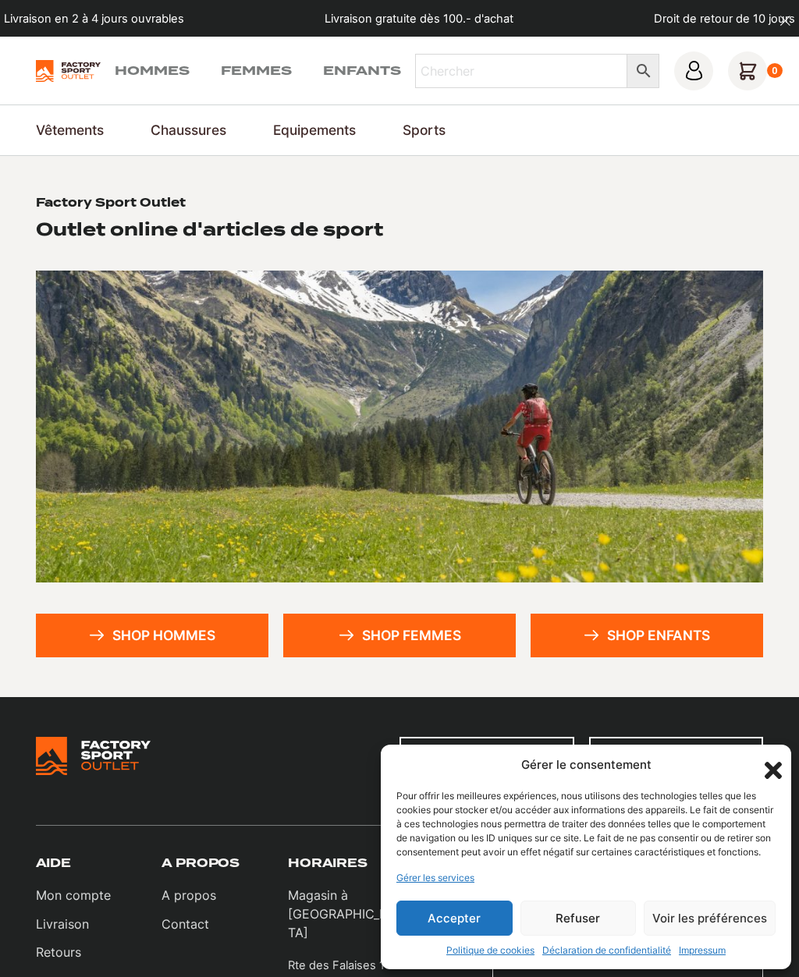
scroll to position [1, 0]
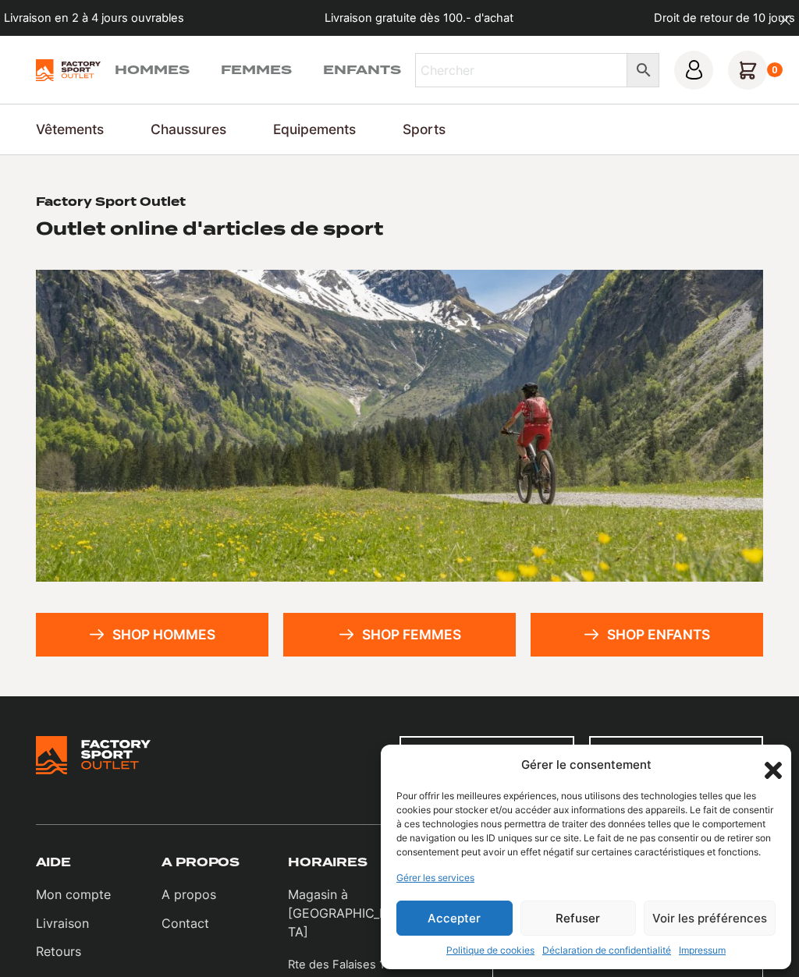
click at [445, 917] on button "Accepter" at bounding box center [454, 918] width 116 height 35
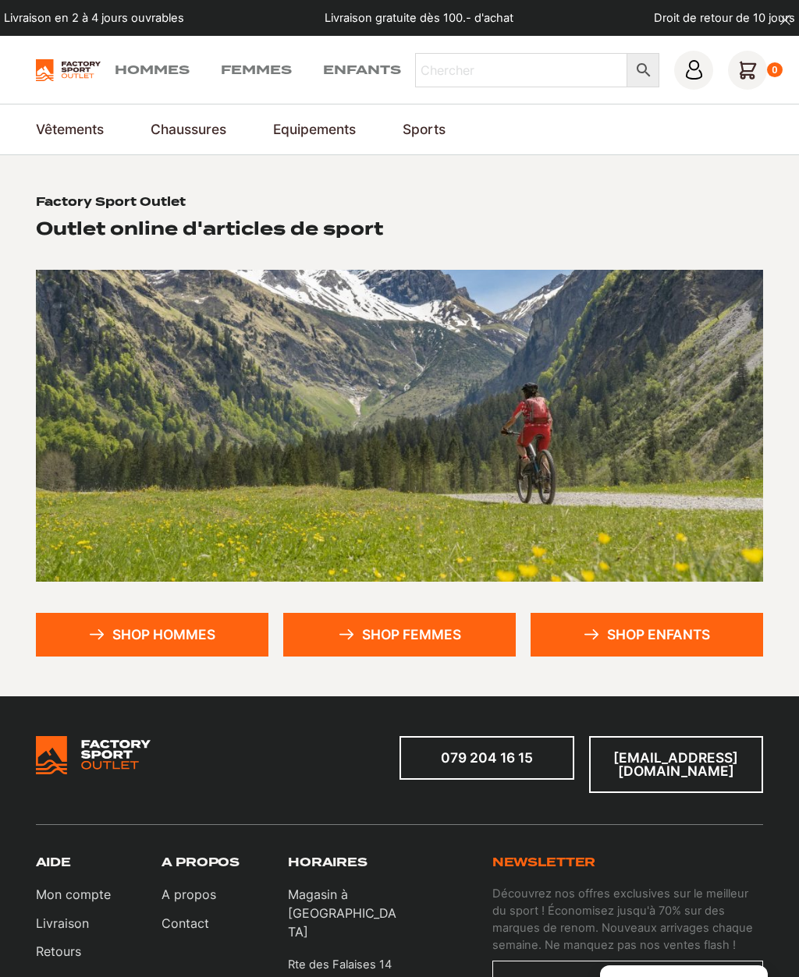
click at [116, 636] on link "Shop hommes" at bounding box center [152, 635] width 232 height 44
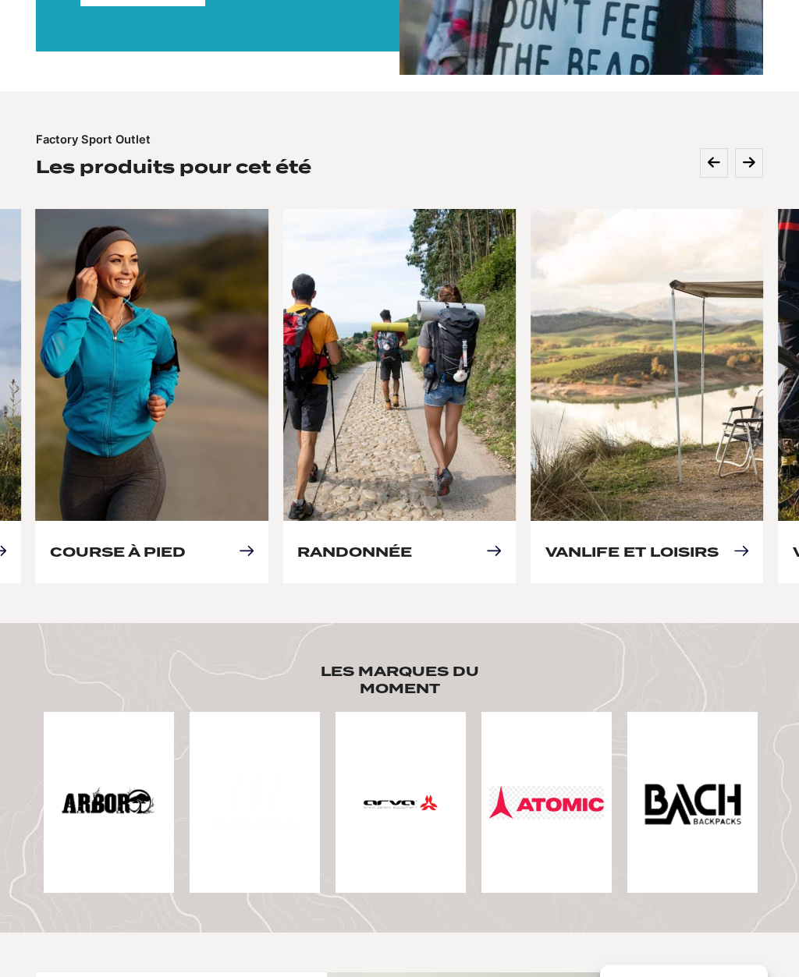
scroll to position [608, 0]
click at [412, 544] on link "Randonnée" at bounding box center [354, 552] width 115 height 16
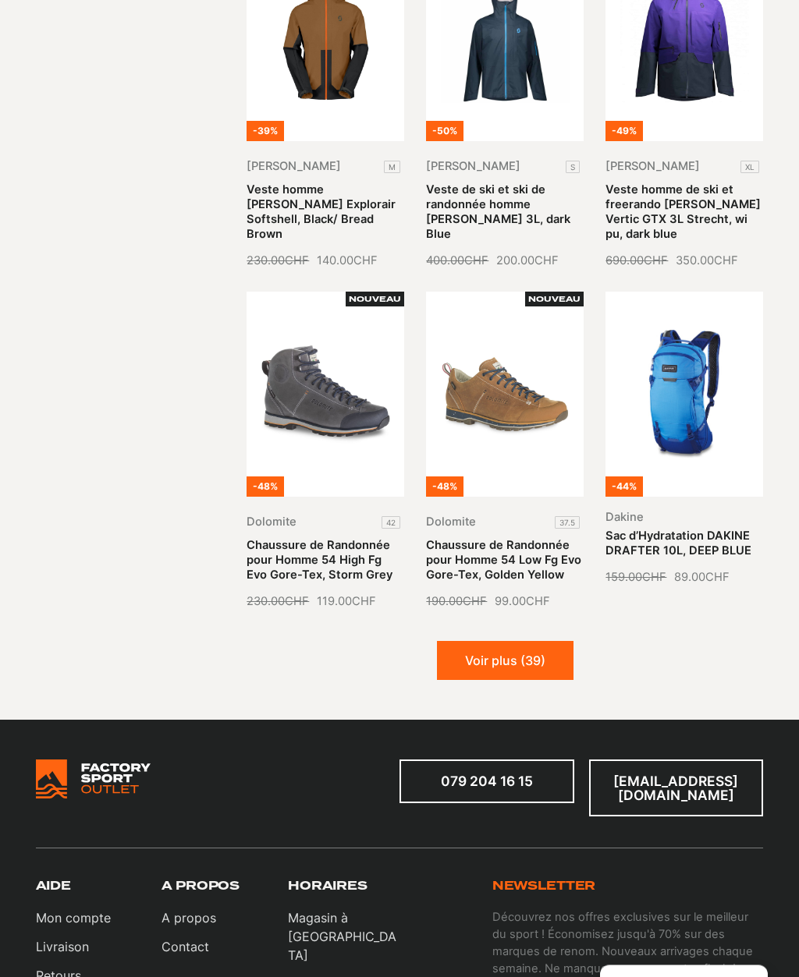
scroll to position [1248, 0]
click at [684, 529] on link "Sac d’Hydratation DAKINE DRAFTER 10L, DEEP BLUE" at bounding box center [678, 543] width 146 height 29
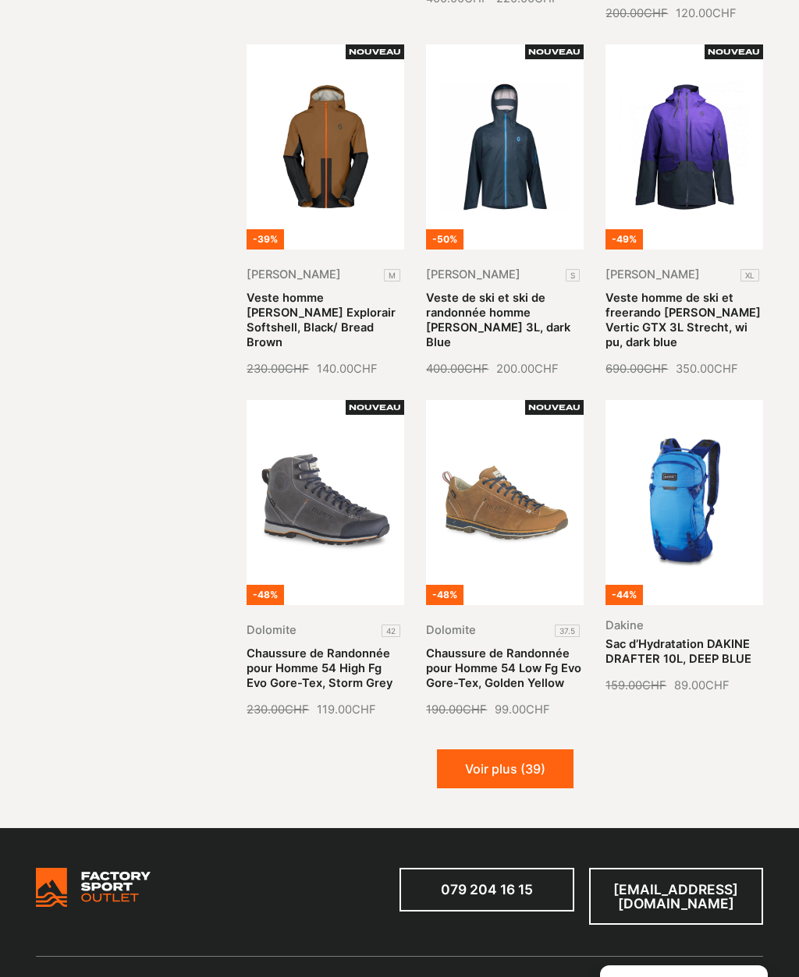
scroll to position [1133, 0]
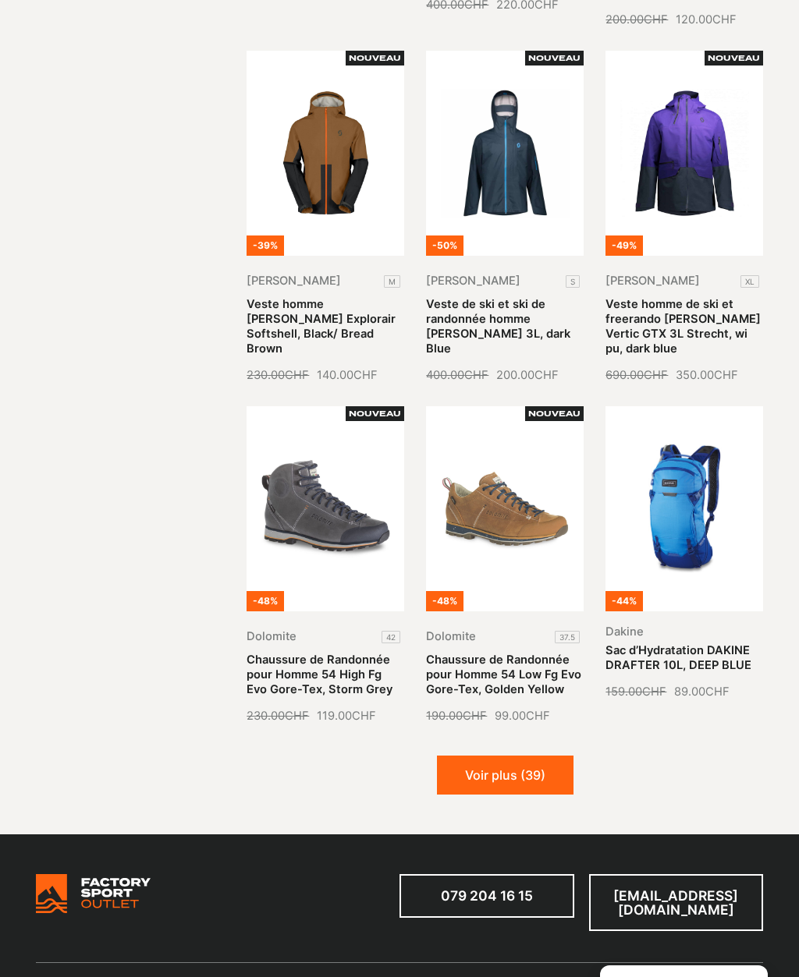
click at [503, 768] on button "Voir plus (39)" at bounding box center [505, 775] width 136 height 39
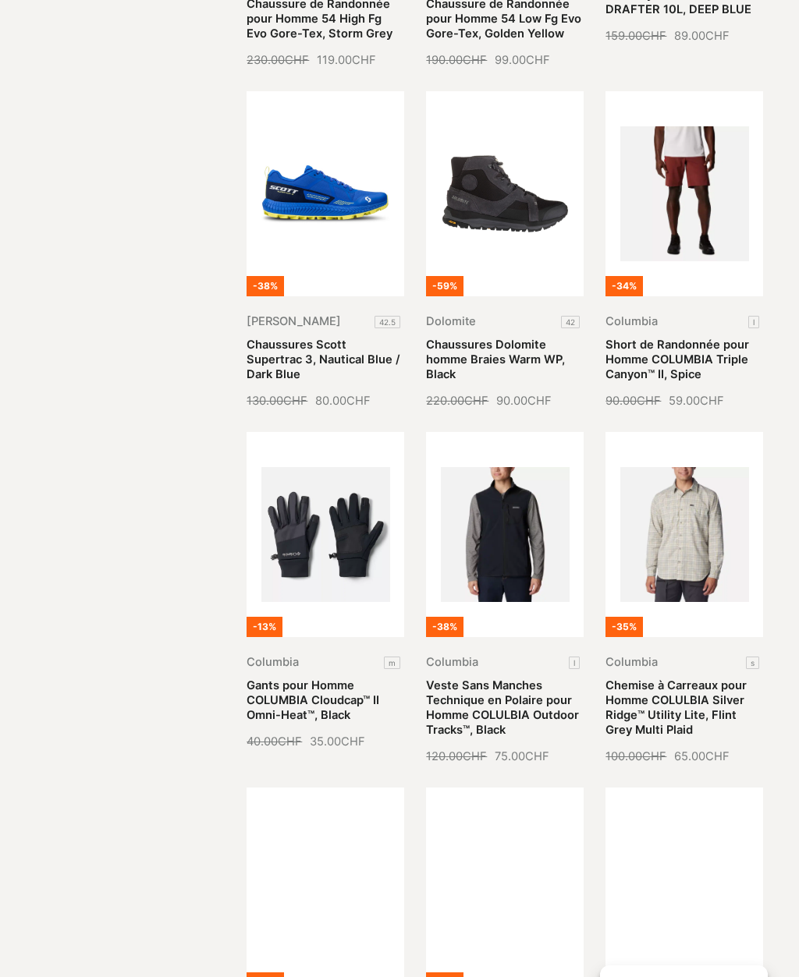
scroll to position [1788, 0]
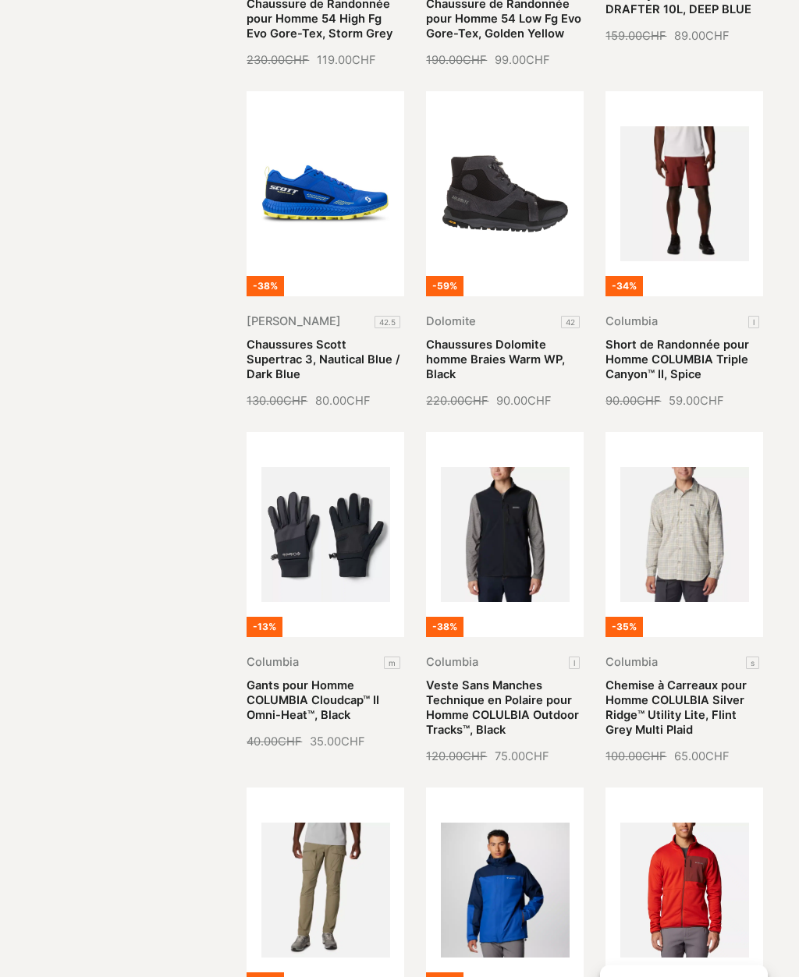
click at [295, 342] on link "Chaussures Scott Supertrac 3, Nautical Blue / Dark Blue" at bounding box center [323, 361] width 154 height 44
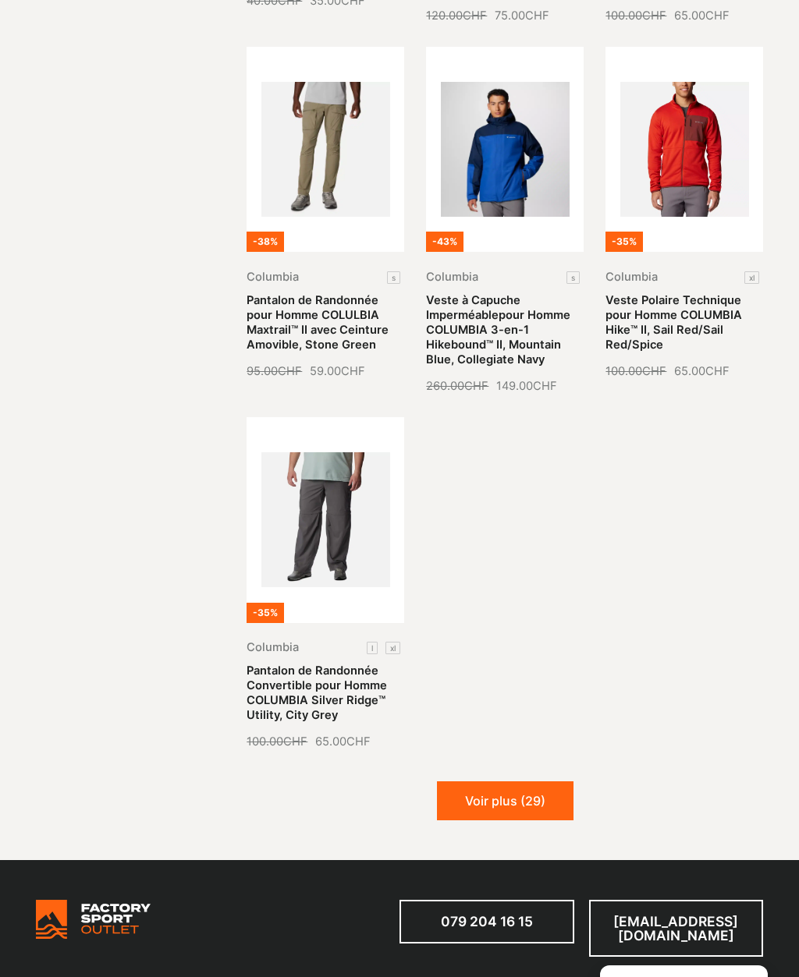
scroll to position [2529, 0]
click at [500, 790] on button "Voir plus (29)" at bounding box center [505, 801] width 136 height 39
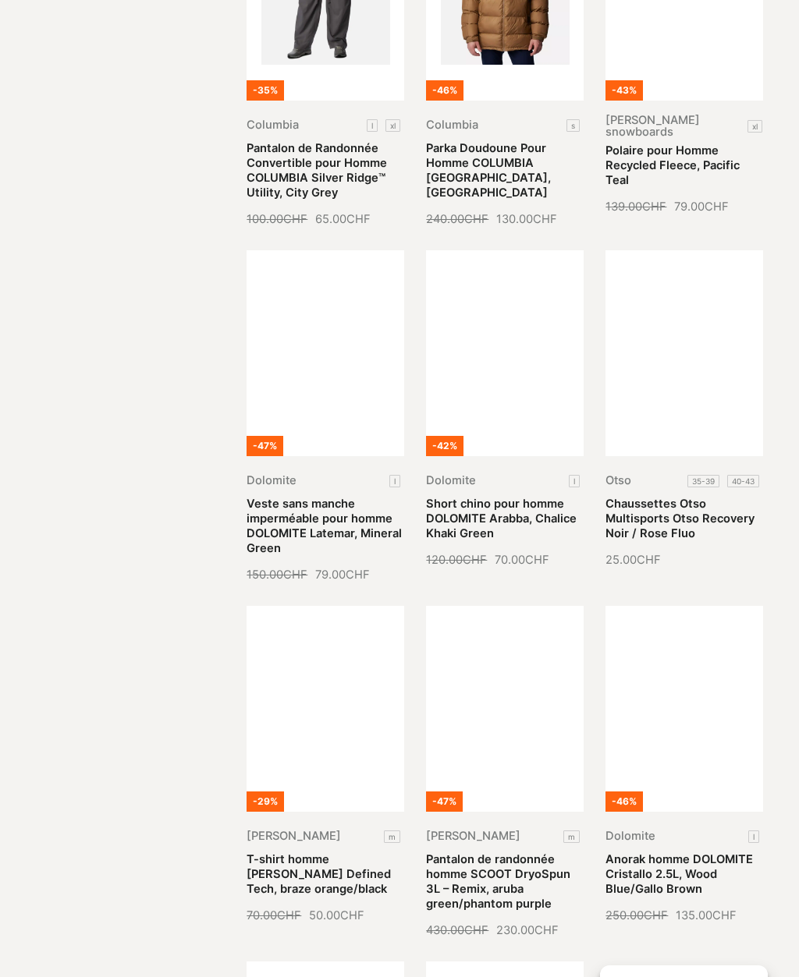
scroll to position [3020, 0]
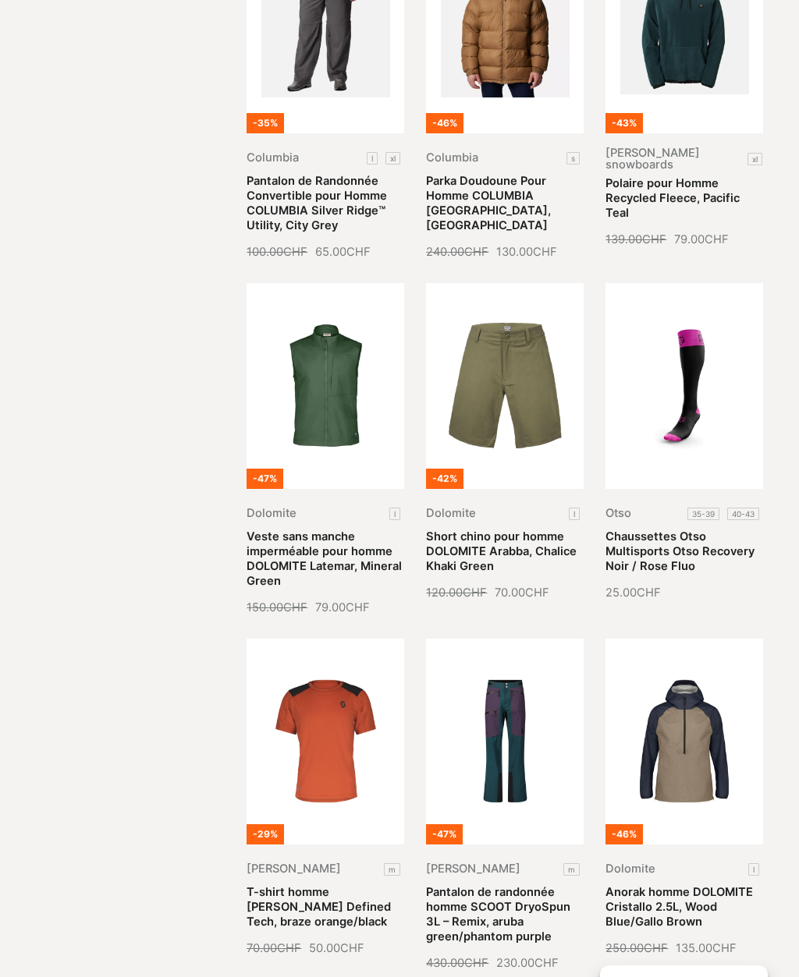
click at [675, 530] on link "Chaussettes Otso Multisports Otso Recovery Noir / Rose Fluo" at bounding box center [679, 552] width 149 height 44
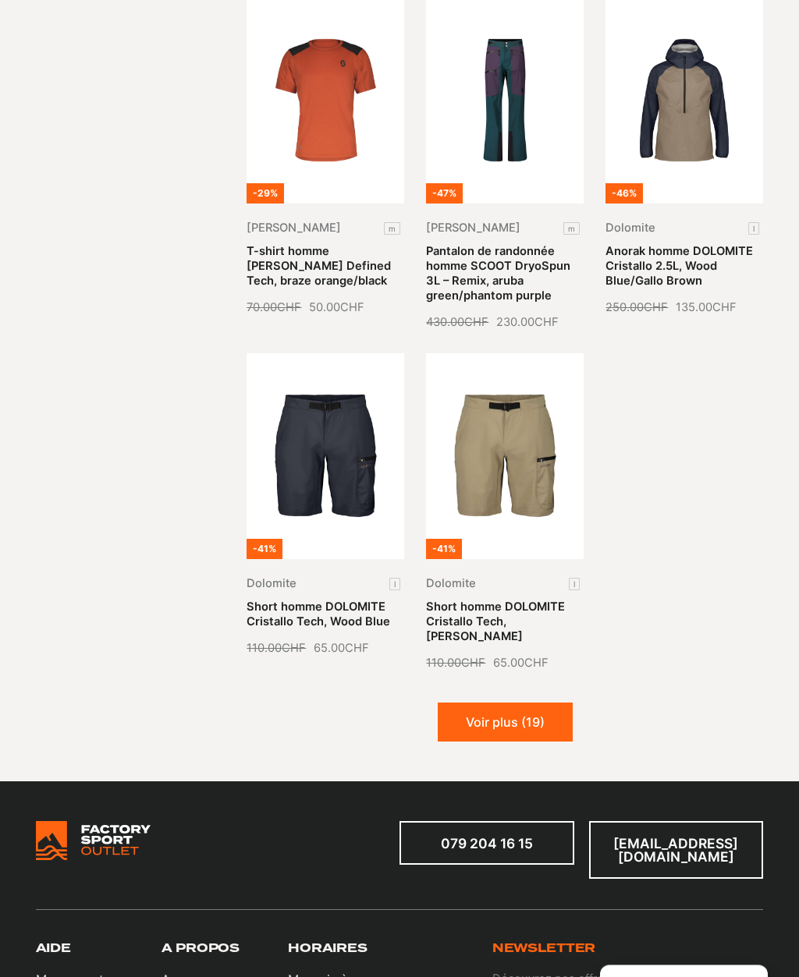
scroll to position [3661, 0]
click at [491, 703] on button "Voir plus (19)" at bounding box center [505, 722] width 135 height 39
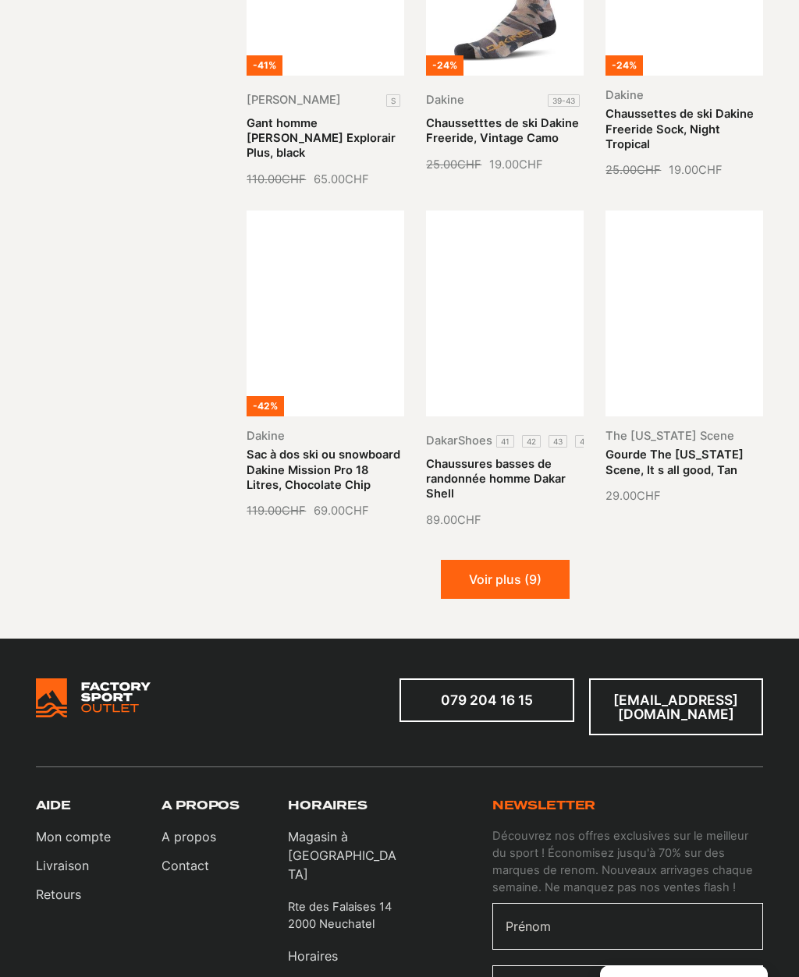
scroll to position [4825, 0]
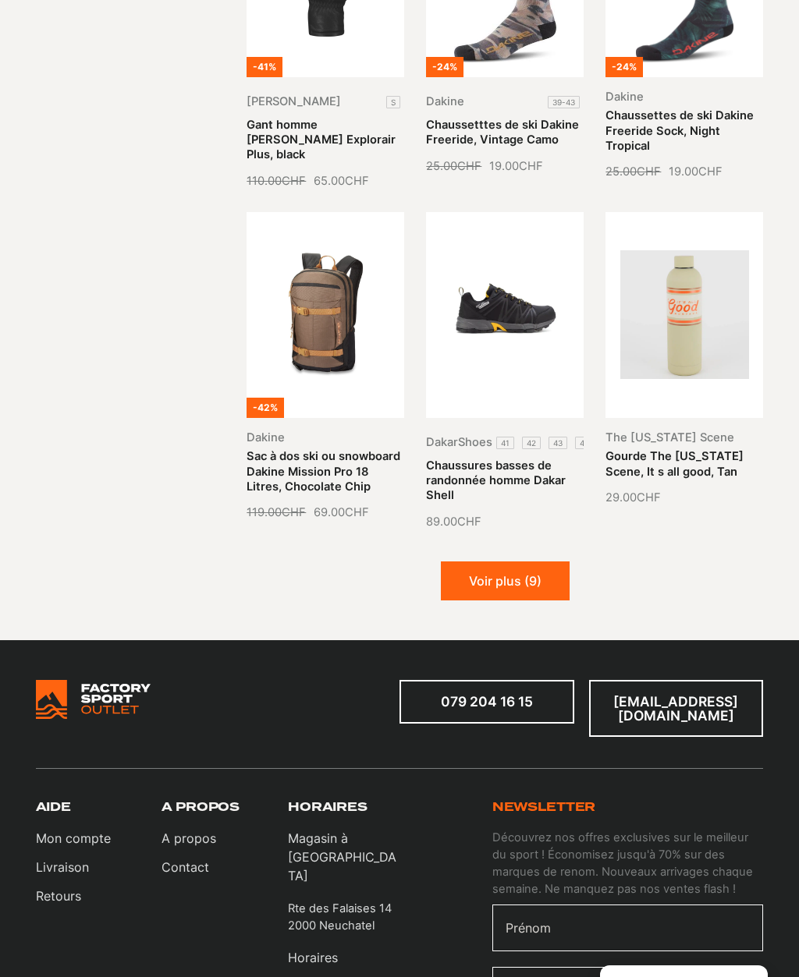
click at [477, 565] on button "Voir plus (9)" at bounding box center [505, 581] width 129 height 39
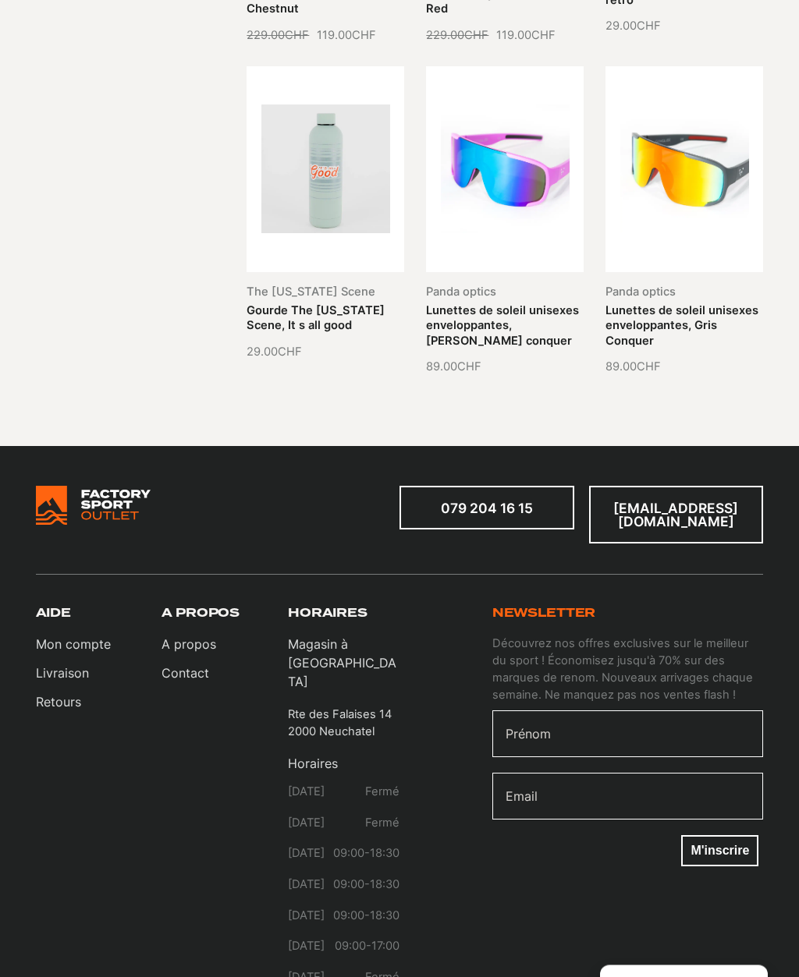
scroll to position [5993, 0]
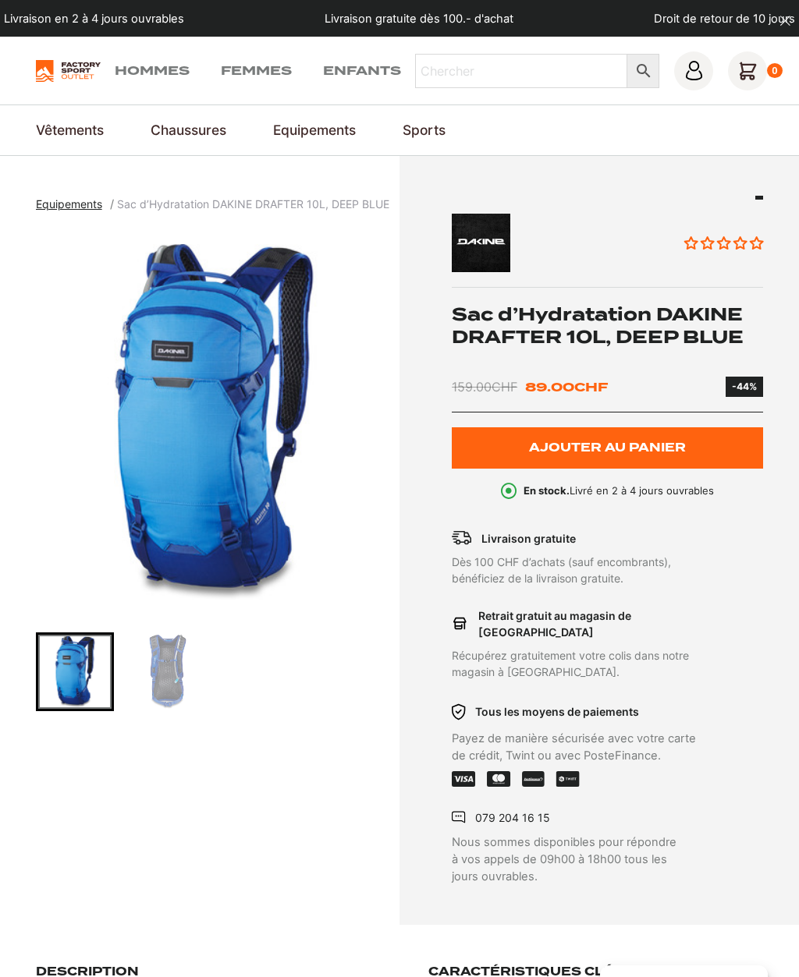
click at [163, 683] on img "Go to slide 2" at bounding box center [167, 671] width 73 height 73
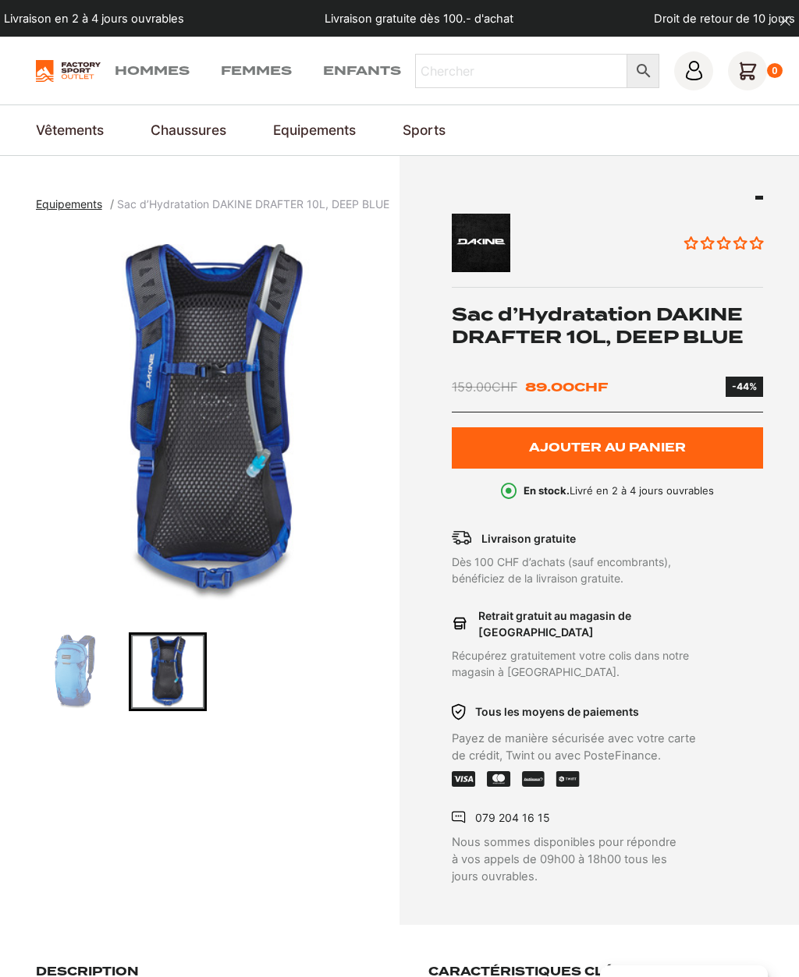
click at [71, 675] on img "Go to slide 1" at bounding box center [74, 671] width 73 height 73
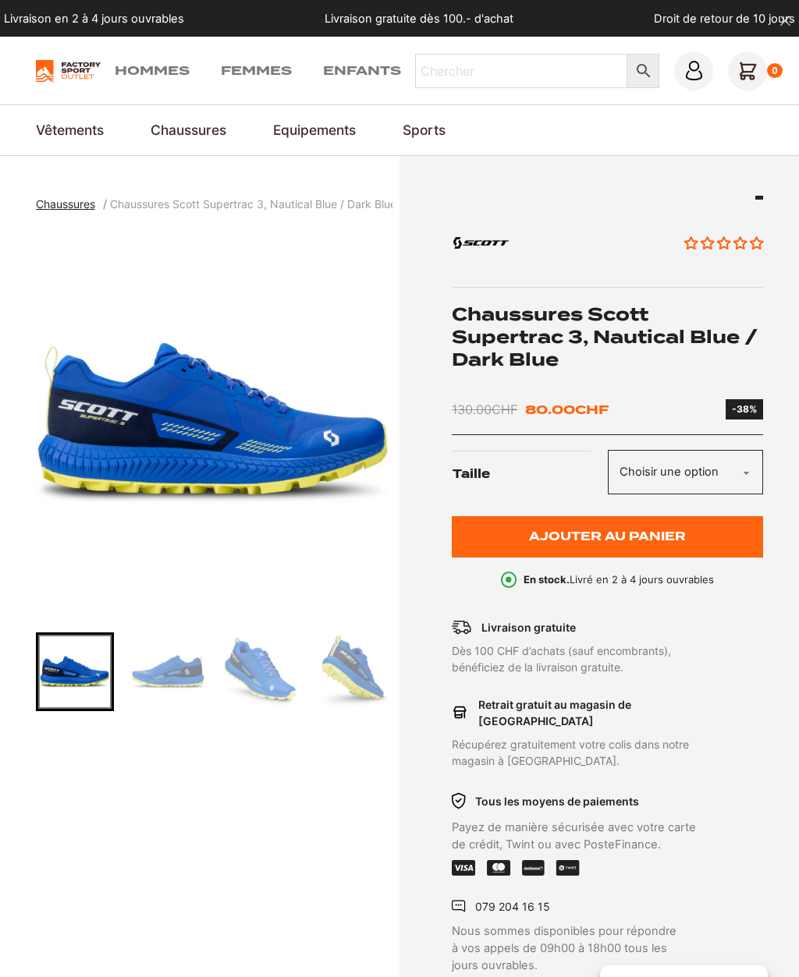
click at [166, 681] on img "Go to slide 2" at bounding box center [167, 671] width 73 height 73
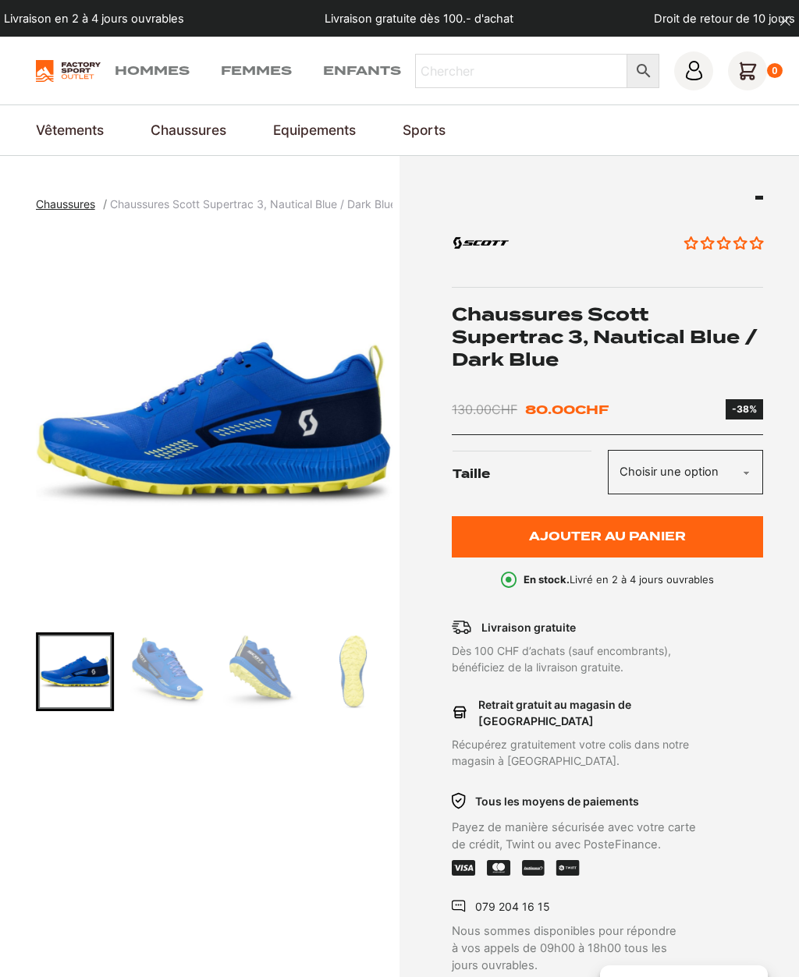
click at [243, 682] on img "Go to slide 4" at bounding box center [259, 671] width 73 height 73
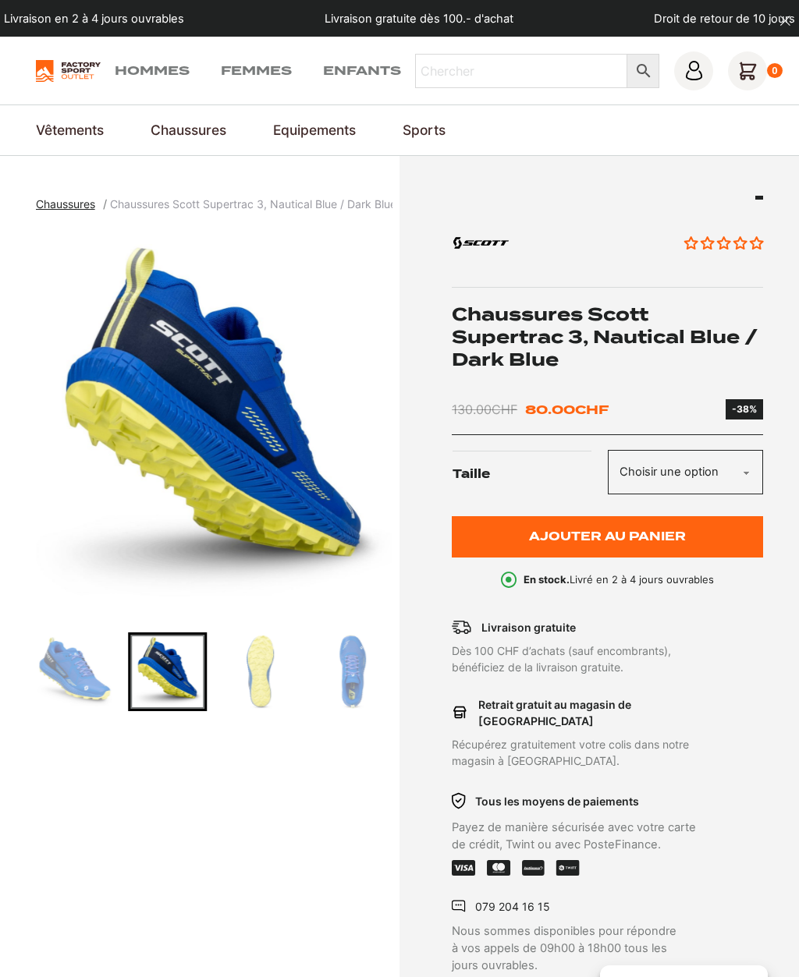
click at [655, 473] on select "Choisir une option 42.5" at bounding box center [686, 472] width 156 height 44
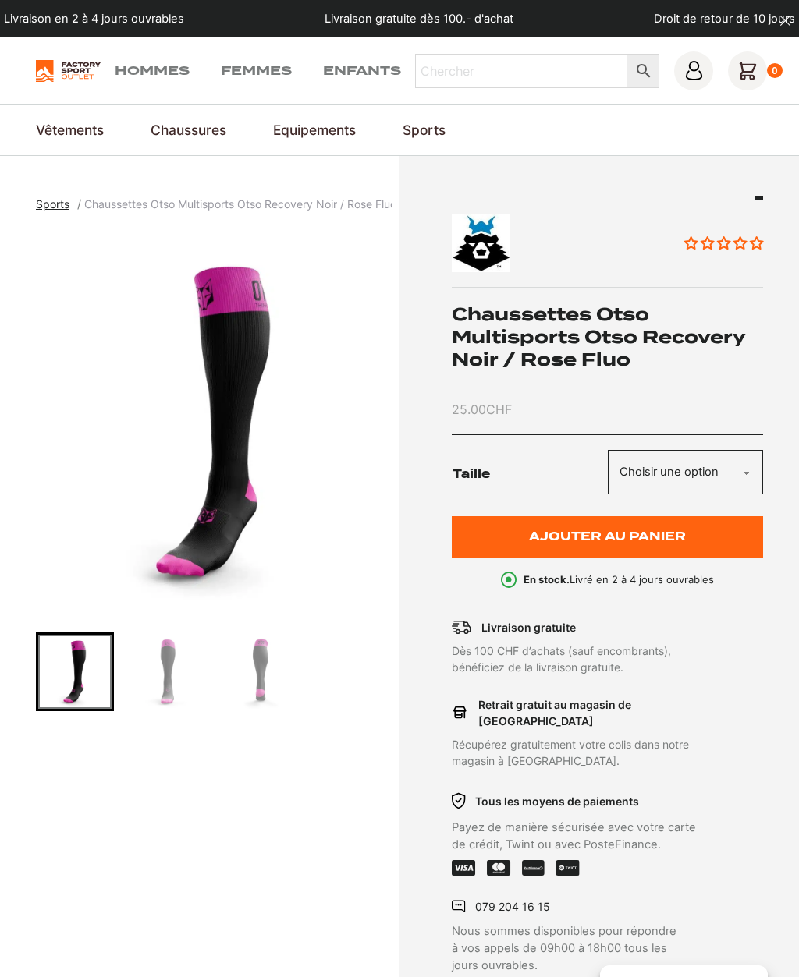
click at [682, 473] on select "Choisir une option [PHONE_NUMBER]" at bounding box center [686, 472] width 156 height 44
